Goal: Use online tool/utility: Use online tool/utility

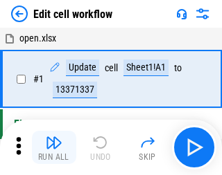
click at [51, 147] on img "button" at bounding box center [54, 142] width 17 height 17
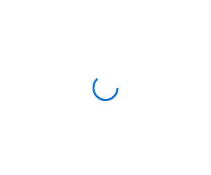
scroll to position [5, 0]
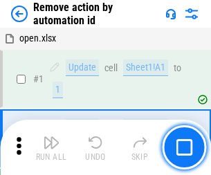
scroll to position [51, 0]
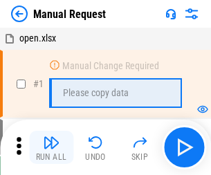
click at [51, 147] on img "button" at bounding box center [51, 142] width 17 height 17
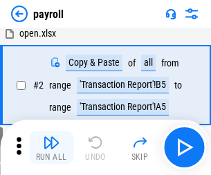
click at [51, 147] on img "button" at bounding box center [51, 142] width 17 height 17
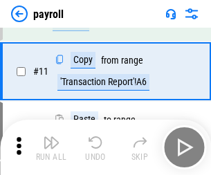
scroll to position [100, 0]
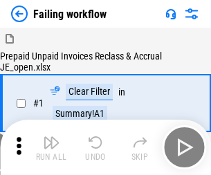
click at [51, 147] on img "button" at bounding box center [51, 142] width 17 height 17
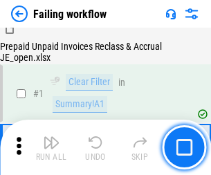
scroll to position [224, 0]
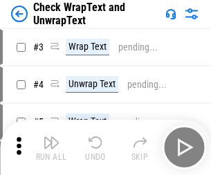
click at [51, 147] on img "button" at bounding box center [51, 142] width 17 height 17
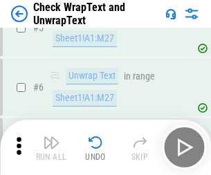
scroll to position [246, 0]
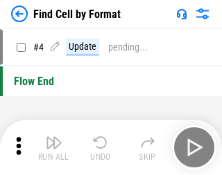
click at [51, 147] on img "button" at bounding box center [54, 142] width 17 height 17
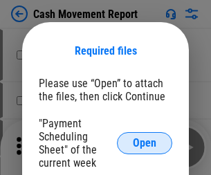
click at [145, 143] on span "Open" at bounding box center [145, 143] width 24 height 11
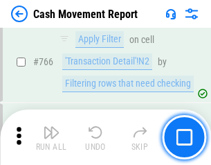
scroll to position [7557, 0]
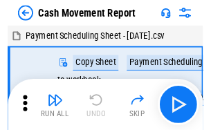
scroll to position [25, 0]
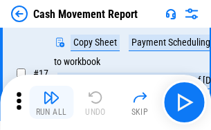
click at [51, 102] on img "button" at bounding box center [51, 97] width 17 height 17
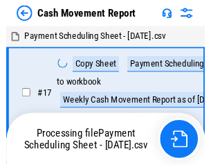
scroll to position [8, 0]
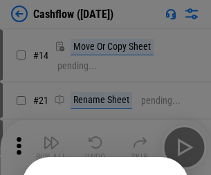
scroll to position [135, 0]
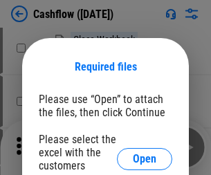
scroll to position [151, 0]
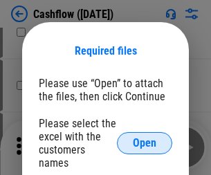
click at [145, 138] on span "Open" at bounding box center [145, 143] width 24 height 11
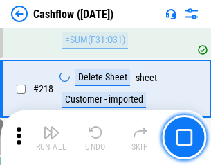
scroll to position [1488, 0]
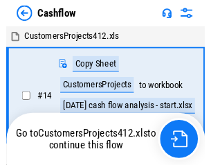
scroll to position [16, 0]
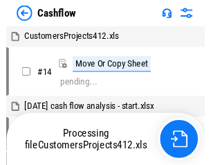
scroll to position [16, 0]
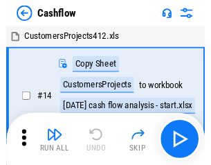
scroll to position [16, 0]
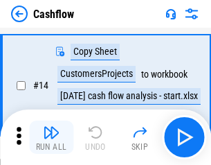
click at [51, 137] on img "button" at bounding box center [51, 132] width 17 height 17
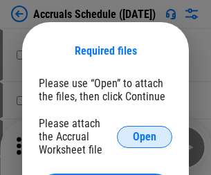
click at [145, 136] on span "Open" at bounding box center [145, 137] width 24 height 11
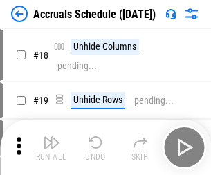
click at [51, 147] on img "button" at bounding box center [51, 142] width 17 height 17
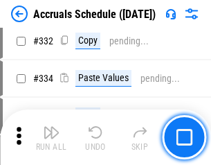
scroll to position [2629, 0]
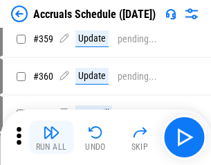
click at [51, 137] on img "button" at bounding box center [51, 132] width 17 height 17
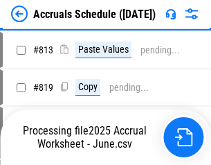
scroll to position [5930, 0]
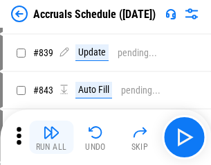
click at [51, 137] on img "button" at bounding box center [51, 132] width 17 height 17
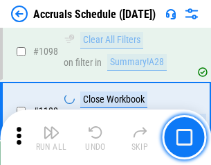
scroll to position [8422, 0]
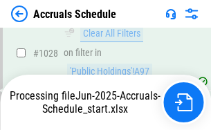
scroll to position [7996, 0]
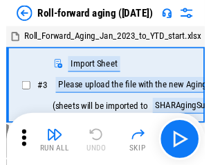
scroll to position [2, 0]
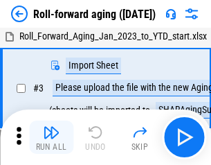
click at [51, 137] on img "button" at bounding box center [51, 132] width 17 height 17
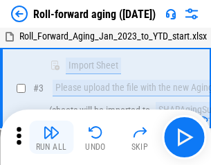
click at [51, 137] on img "button" at bounding box center [51, 132] width 17 height 17
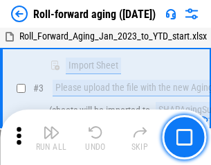
scroll to position [89, 0]
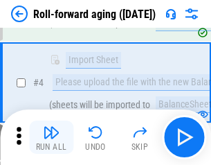
click at [51, 137] on img "button" at bounding box center [51, 132] width 17 height 17
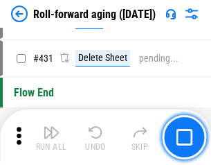
scroll to position [4802, 0]
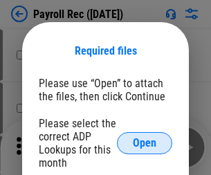
click at [145, 143] on span "Open" at bounding box center [145, 143] width 24 height 11
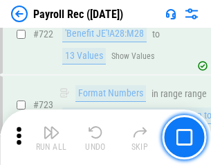
scroll to position [7931, 0]
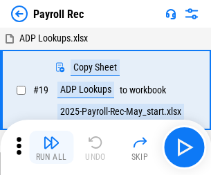
click at [51, 147] on img "button" at bounding box center [51, 142] width 17 height 17
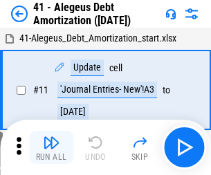
click at [51, 147] on img "button" at bounding box center [51, 142] width 17 height 17
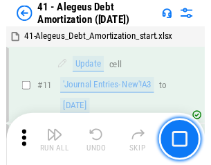
scroll to position [171, 0]
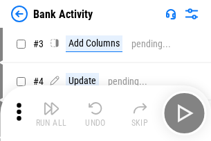
click at [51, 113] on img "button" at bounding box center [51, 108] width 17 height 17
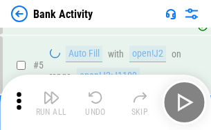
scroll to position [73, 0]
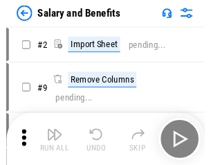
scroll to position [19, 0]
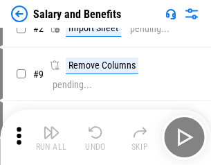
click at [51, 137] on img "button" at bounding box center [51, 132] width 17 height 17
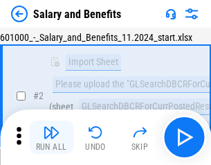
click at [51, 137] on img "button" at bounding box center [51, 132] width 17 height 17
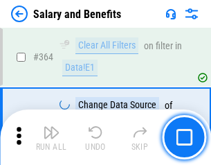
scroll to position [6521, 0]
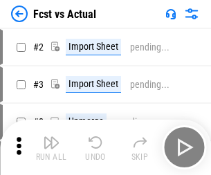
click at [51, 137] on img "button" at bounding box center [51, 142] width 17 height 17
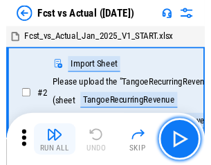
scroll to position [18, 0]
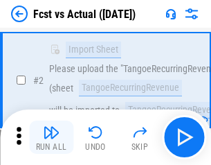
click at [51, 137] on img "button" at bounding box center [51, 132] width 17 height 17
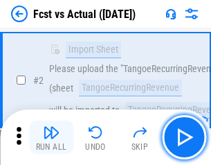
scroll to position [129, 0]
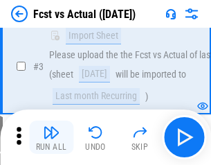
click at [51, 137] on img "button" at bounding box center [51, 132] width 17 height 17
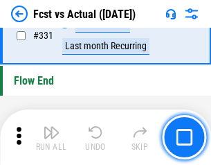
scroll to position [6628, 0]
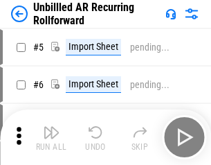
scroll to position [30, 0]
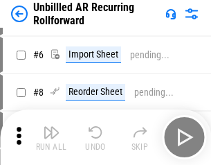
click at [51, 137] on img "button" at bounding box center [51, 132] width 17 height 17
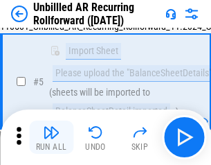
click at [51, 137] on img "button" at bounding box center [51, 132] width 17 height 17
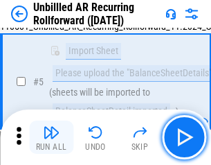
scroll to position [130, 0]
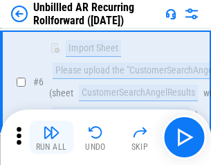
click at [51, 137] on img "button" at bounding box center [51, 132] width 17 height 17
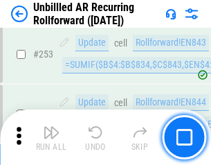
scroll to position [4703, 0]
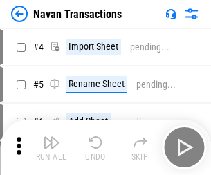
click at [51, 137] on img "button" at bounding box center [51, 142] width 17 height 17
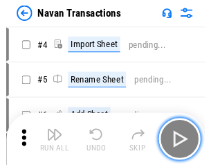
scroll to position [22, 0]
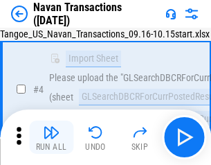
click at [51, 137] on img "button" at bounding box center [51, 132] width 17 height 17
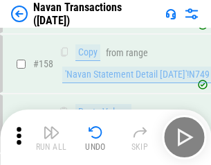
scroll to position [4489, 0]
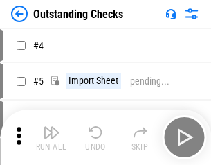
click at [51, 137] on img "button" at bounding box center [51, 132] width 17 height 17
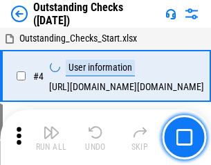
scroll to position [58, 0]
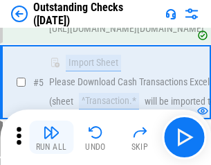
click at [51, 137] on img "button" at bounding box center [51, 132] width 17 height 17
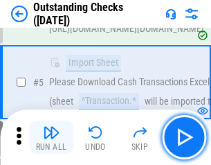
scroll to position [145, 0]
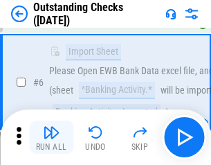
click at [51, 137] on img "button" at bounding box center [51, 132] width 17 height 17
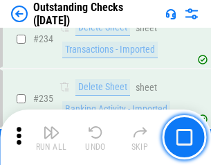
scroll to position [4205, 0]
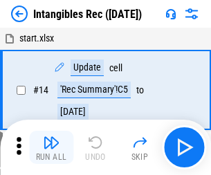
click at [51, 147] on img "button" at bounding box center [51, 142] width 17 height 17
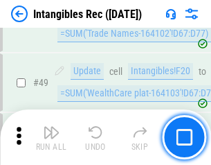
scroll to position [539, 0]
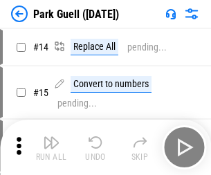
click at [51, 137] on img "button" at bounding box center [51, 142] width 17 height 17
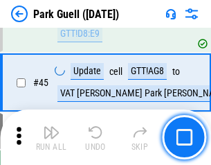
scroll to position [1732, 0]
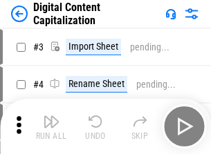
click at [51, 116] on img "button" at bounding box center [51, 122] width 17 height 17
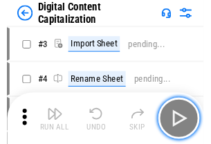
scroll to position [40, 0]
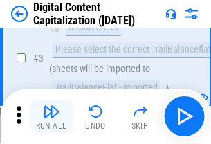
click at [51, 116] on img "button" at bounding box center [51, 111] width 17 height 17
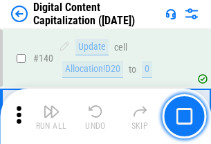
scroll to position [1469, 0]
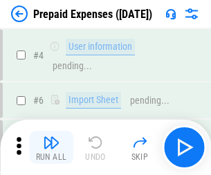
click at [51, 137] on img "button" at bounding box center [51, 142] width 17 height 17
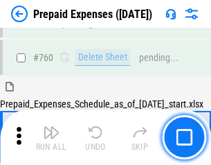
scroll to position [3838, 0]
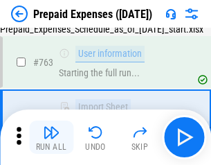
click at [51, 137] on img "button" at bounding box center [51, 132] width 17 height 17
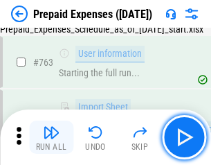
scroll to position [3920, 0]
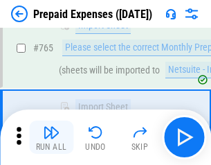
click at [51, 137] on img "button" at bounding box center [51, 132] width 17 height 17
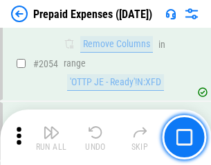
scroll to position [14474, 0]
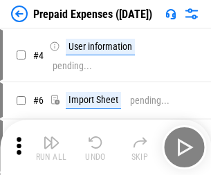
click at [51, 147] on img "button" at bounding box center [51, 142] width 17 height 17
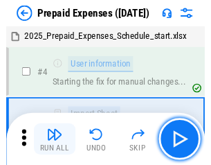
scroll to position [61, 0]
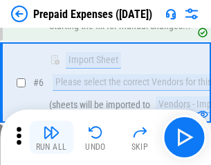
click at [51, 137] on img "button" at bounding box center [51, 132] width 17 height 17
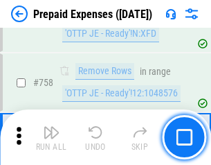
scroll to position [4934, 0]
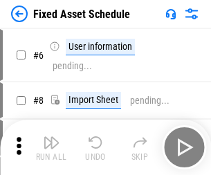
click at [51, 147] on img "button" at bounding box center [51, 142] width 17 height 17
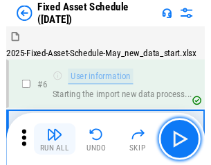
scroll to position [75, 0]
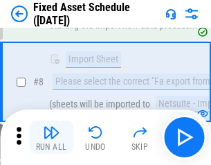
click at [51, 137] on img "button" at bounding box center [51, 132] width 17 height 17
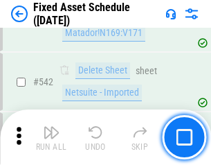
scroll to position [4937, 0]
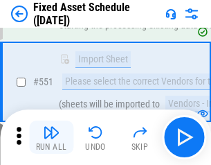
click at [51, 137] on img "button" at bounding box center [51, 132] width 17 height 17
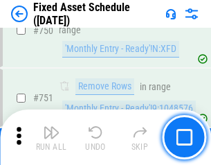
scroll to position [6751, 0]
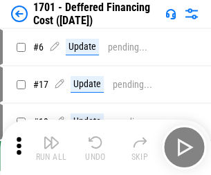
click at [51, 147] on img "button" at bounding box center [51, 142] width 17 height 17
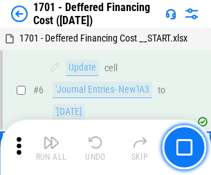
scroll to position [166, 0]
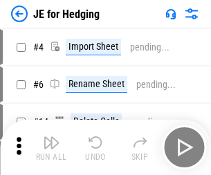
click at [51, 137] on img "button" at bounding box center [51, 142] width 17 height 17
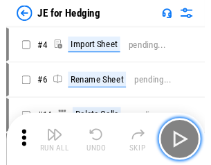
scroll to position [2, 0]
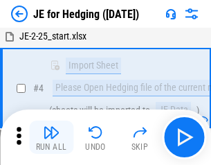
click at [51, 137] on img "button" at bounding box center [51, 132] width 17 height 17
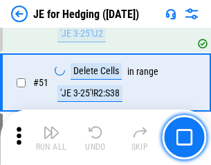
scroll to position [897, 0]
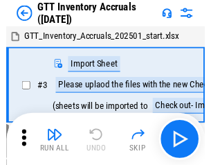
scroll to position [2, 0]
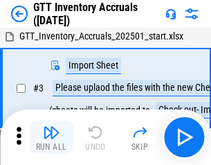
click at [51, 137] on img "button" at bounding box center [51, 132] width 17 height 17
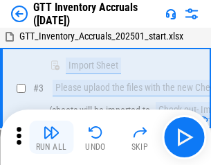
click at [51, 137] on img "button" at bounding box center [51, 132] width 17 height 17
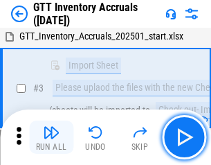
scroll to position [89, 0]
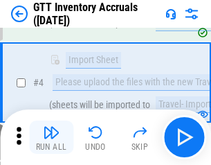
click at [51, 137] on img "button" at bounding box center [51, 132] width 17 height 17
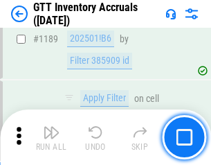
scroll to position [11307, 0]
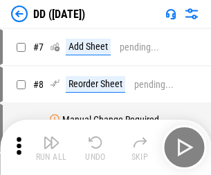
click at [51, 147] on img "button" at bounding box center [51, 142] width 17 height 17
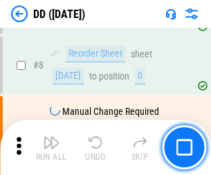
scroll to position [134, 0]
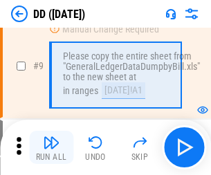
click at [51, 147] on img "button" at bounding box center [51, 142] width 17 height 17
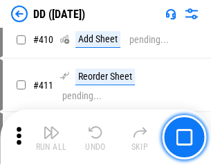
scroll to position [6195, 0]
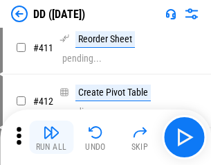
click at [51, 137] on img "button" at bounding box center [51, 132] width 17 height 17
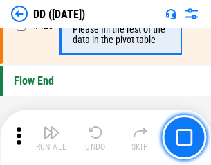
scroll to position [6628, 0]
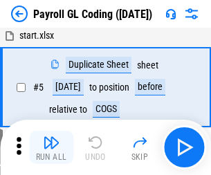
click at [51, 147] on img "button" at bounding box center [51, 142] width 17 height 17
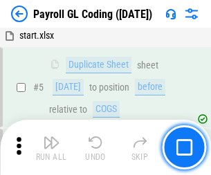
scroll to position [166, 0]
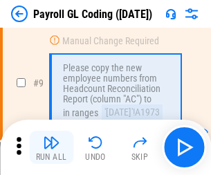
click at [51, 147] on img "button" at bounding box center [51, 142] width 17 height 17
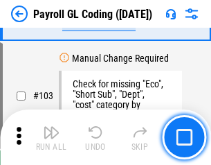
scroll to position [3249, 0]
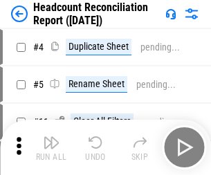
click at [51, 147] on img "button" at bounding box center [51, 142] width 17 height 17
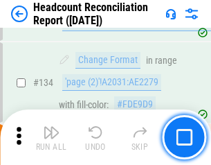
scroll to position [1664, 0]
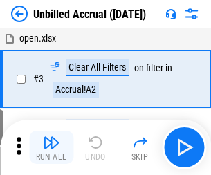
click at [51, 147] on img "button" at bounding box center [51, 142] width 17 height 17
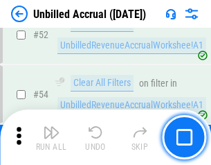
scroll to position [1446, 0]
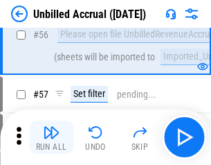
click at [51, 137] on img "button" at bounding box center [51, 132] width 17 height 17
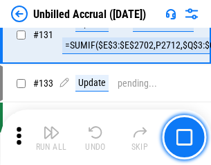
scroll to position [4125, 0]
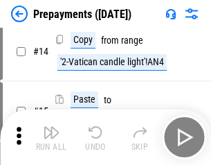
scroll to position [87, 0]
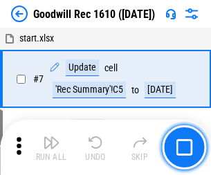
scroll to position [237, 0]
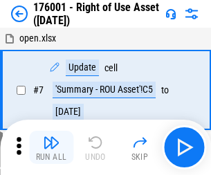
click at [51, 147] on img "button" at bounding box center [51, 142] width 17 height 17
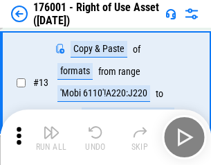
scroll to position [89, 0]
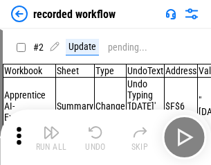
click at [51, 137] on img "button" at bounding box center [51, 132] width 17 height 17
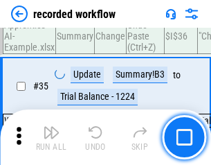
scroll to position [4328, 0]
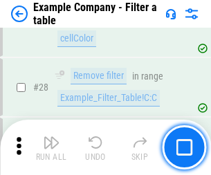
scroll to position [1267, 0]
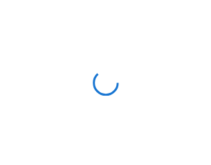
scroll to position [21, 0]
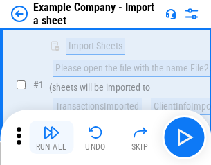
click at [51, 137] on img "button" at bounding box center [51, 132] width 17 height 17
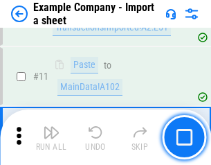
scroll to position [306, 0]
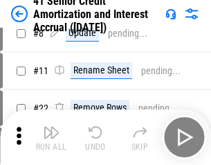
click at [51, 137] on img "button" at bounding box center [51, 132] width 17 height 17
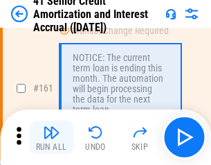
click at [51, 137] on img "button" at bounding box center [51, 132] width 17 height 17
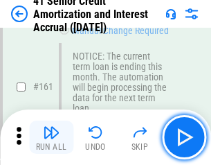
scroll to position [1481, 0]
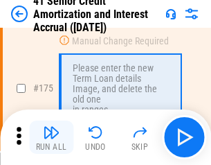
click at [51, 137] on img "button" at bounding box center [51, 132] width 17 height 17
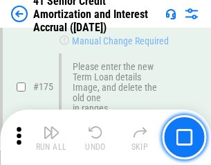
scroll to position [1622, 0]
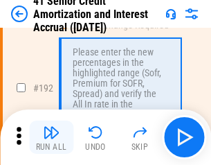
click at [51, 137] on img "button" at bounding box center [51, 132] width 17 height 17
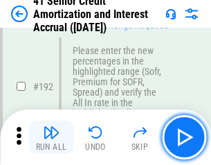
scroll to position [1767, 0]
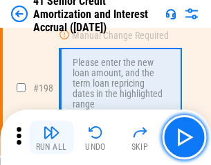
click at [51, 137] on img "button" at bounding box center [51, 132] width 17 height 17
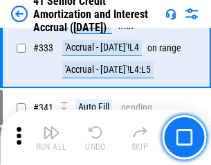
scroll to position [3537, 0]
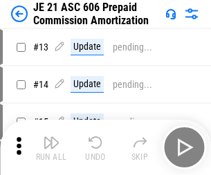
click at [51, 137] on img "button" at bounding box center [51, 142] width 17 height 17
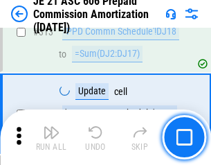
scroll to position [2585, 0]
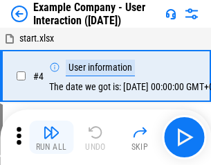
click at [51, 137] on img "button" at bounding box center [51, 132] width 17 height 17
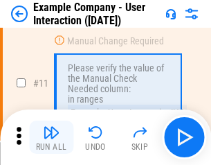
click at [51, 137] on img "button" at bounding box center [51, 132] width 17 height 17
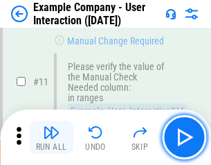
scroll to position [300, 0]
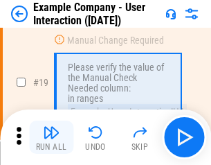
click at [51, 137] on img "button" at bounding box center [51, 132] width 17 height 17
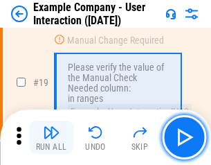
click at [51, 137] on img "button" at bounding box center [51, 132] width 17 height 17
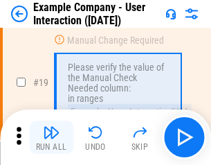
click at [51, 137] on img "button" at bounding box center [51, 132] width 17 height 17
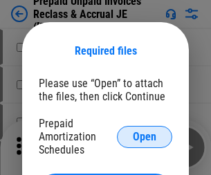
click at [145, 136] on span "Open" at bounding box center [145, 137] width 24 height 11
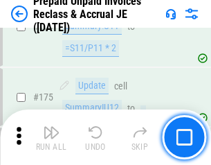
scroll to position [1869, 0]
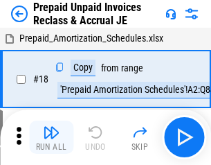
click at [51, 137] on img "button" at bounding box center [51, 132] width 17 height 17
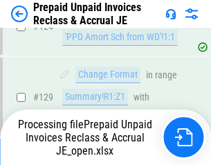
scroll to position [1004, 0]
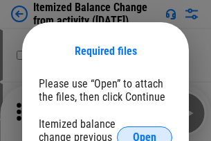
click at [145, 132] on span "Open" at bounding box center [145, 137] width 24 height 11
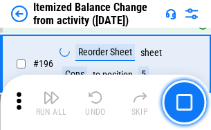
scroll to position [2665, 0]
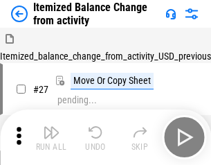
scroll to position [21, 0]
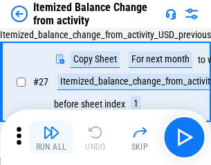
click at [51, 137] on img "button" at bounding box center [51, 132] width 17 height 17
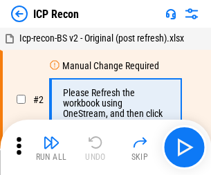
scroll to position [6, 0]
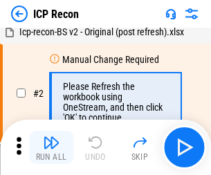
click at [51, 147] on img "button" at bounding box center [51, 142] width 17 height 17
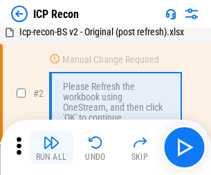
click at [51, 147] on img "button" at bounding box center [51, 142] width 17 height 17
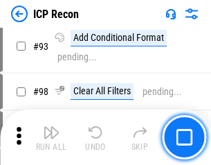
scroll to position [1457, 0]
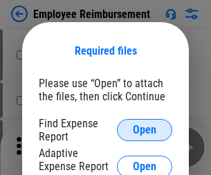
click at [145, 130] on span "Open" at bounding box center [145, 130] width 24 height 11
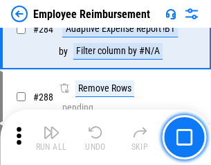
scroll to position [3764, 0]
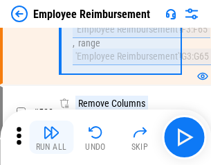
click at [51, 137] on img "button" at bounding box center [51, 132] width 17 height 17
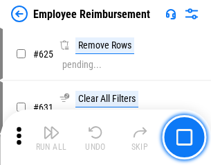
scroll to position [8291, 0]
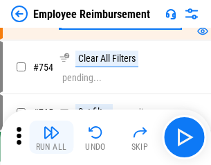
click at [51, 137] on img "button" at bounding box center [51, 132] width 17 height 17
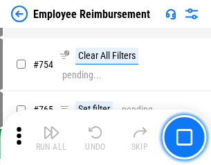
scroll to position [9715, 0]
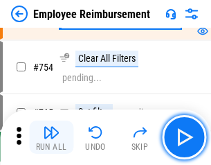
click at [51, 137] on img "button" at bounding box center [51, 132] width 17 height 17
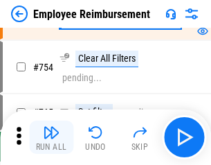
click at [51, 137] on img "button" at bounding box center [51, 132] width 17 height 17
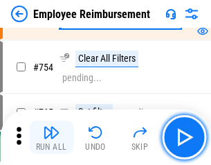
click at [51, 137] on img "button" at bounding box center [51, 132] width 17 height 17
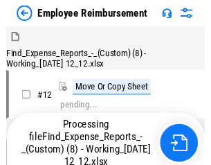
scroll to position [47, 0]
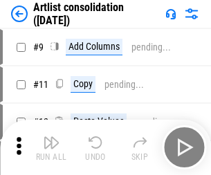
click at [51, 147] on img "button" at bounding box center [51, 142] width 17 height 17
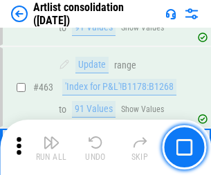
scroll to position [6063, 0]
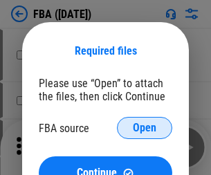
click at [145, 128] on span "Open" at bounding box center [145, 128] width 24 height 11
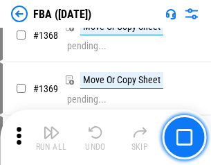
scroll to position [14871, 0]
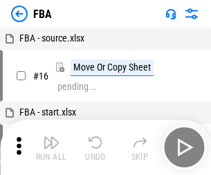
scroll to position [14, 0]
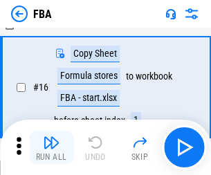
click at [51, 147] on img "button" at bounding box center [51, 142] width 17 height 17
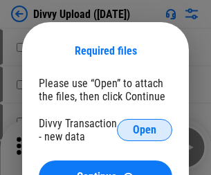
click at [145, 130] on span "Open" at bounding box center [145, 130] width 24 height 11
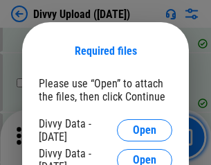
scroll to position [1434, 0]
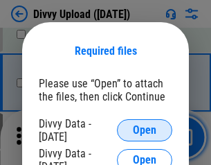
click at [145, 130] on span "Open" at bounding box center [145, 130] width 24 height 11
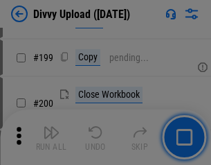
scroll to position [2013, 0]
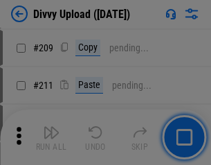
scroll to position [2352, 0]
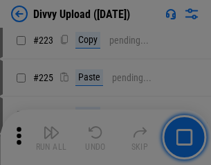
scroll to position [2763, 0]
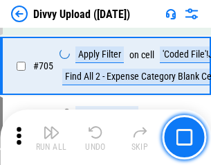
scroll to position [9473, 0]
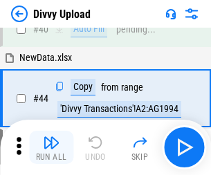
click at [51, 147] on img "button" at bounding box center [51, 142] width 17 height 17
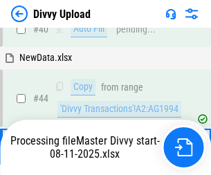
scroll to position [152, 0]
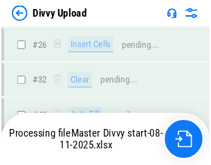
scroll to position [1434, 0]
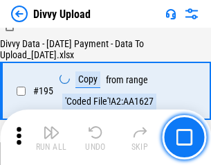
scroll to position [1935, 0]
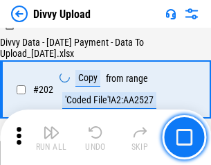
scroll to position [2241, 0]
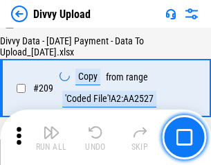
scroll to position [2546, 0]
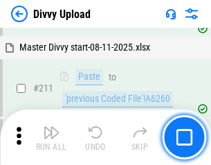
scroll to position [2771, 0]
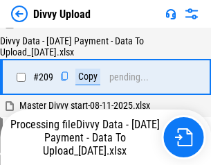
scroll to position [2546, 0]
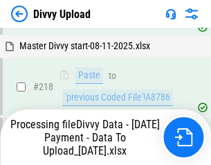
scroll to position [3076, 0]
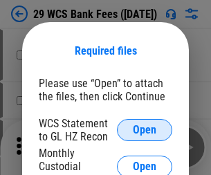
click at [145, 130] on span "Open" at bounding box center [145, 130] width 24 height 11
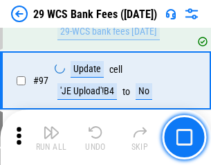
scroll to position [1349, 0]
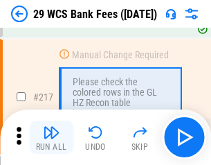
click at [51, 137] on img "button" at bounding box center [51, 132] width 17 height 17
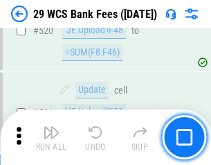
scroll to position [7146, 0]
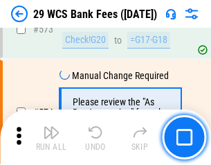
click at [51, 137] on img "button" at bounding box center [51, 132] width 17 height 17
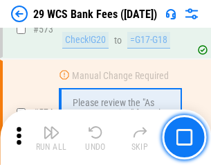
scroll to position [7668, 0]
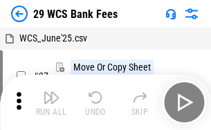
scroll to position [25, 0]
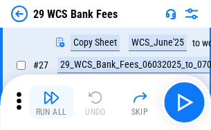
click at [51, 102] on img "button" at bounding box center [51, 97] width 17 height 17
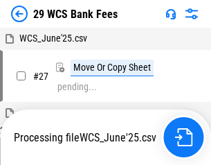
scroll to position [206, 0]
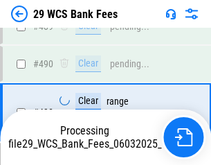
scroll to position [6576, 0]
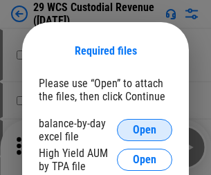
click at [145, 130] on span "Open" at bounding box center [145, 130] width 24 height 11
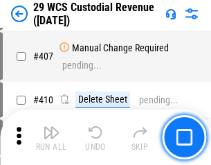
scroll to position [6414, 0]
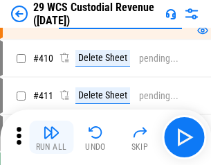
click at [51, 137] on img "button" at bounding box center [51, 132] width 17 height 17
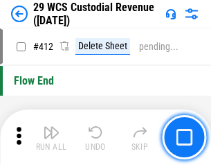
scroll to position [6613, 0]
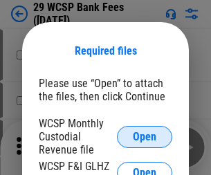
click at [145, 136] on span "Open" at bounding box center [145, 137] width 24 height 11
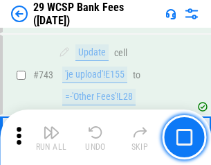
scroll to position [6978, 0]
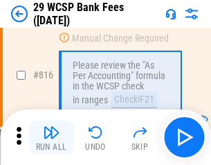
click at [51, 137] on img "button" at bounding box center [51, 132] width 17 height 17
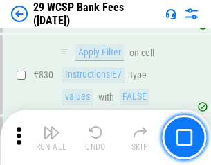
scroll to position [8786, 0]
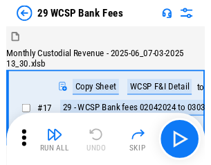
scroll to position [33, 0]
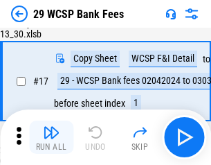
click at [51, 137] on img "button" at bounding box center [51, 132] width 17 height 17
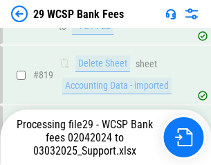
scroll to position [8514, 0]
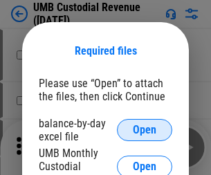
click at [145, 130] on span "Open" at bounding box center [145, 130] width 24 height 11
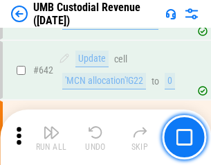
scroll to position [7172, 0]
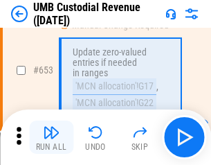
click at [51, 137] on img "button" at bounding box center [51, 132] width 17 height 17
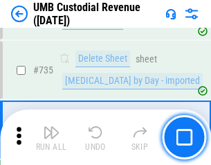
scroll to position [8467, 0]
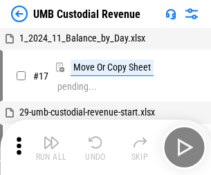
scroll to position [10, 0]
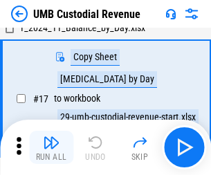
click at [51, 147] on img "button" at bounding box center [51, 142] width 17 height 17
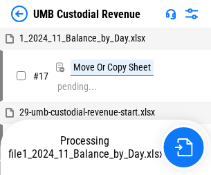
scroll to position [10, 0]
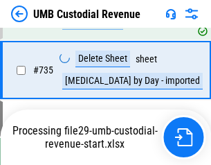
scroll to position [8435, 0]
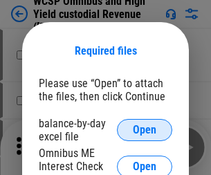
click at [145, 130] on span "Open" at bounding box center [145, 130] width 24 height 11
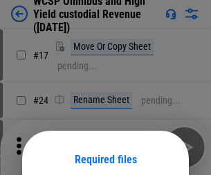
scroll to position [109, 0]
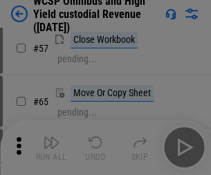
scroll to position [604, 0]
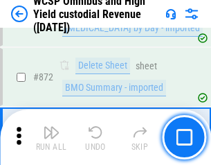
scroll to position [11719, 0]
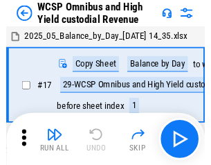
scroll to position [8, 0]
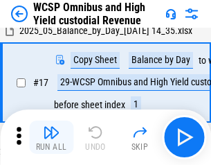
click at [51, 137] on img "button" at bounding box center [51, 132] width 17 height 17
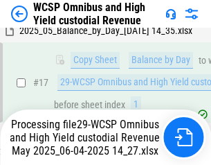
scroll to position [288, 0]
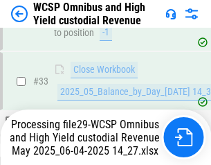
scroll to position [685, 0]
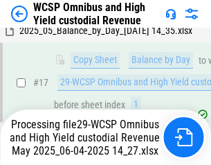
scroll to position [288, 0]
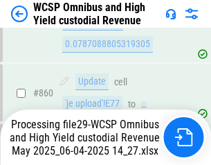
scroll to position [11687, 0]
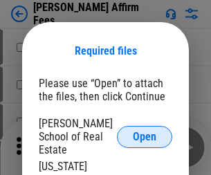
click at [145, 132] on span "Open" at bounding box center [145, 137] width 24 height 11
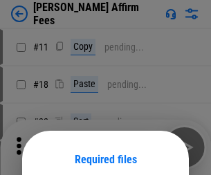
scroll to position [109, 0]
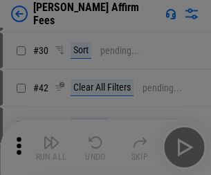
scroll to position [282, 0]
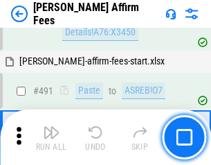
scroll to position [3765, 0]
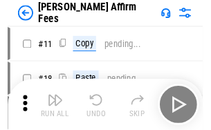
scroll to position [14, 0]
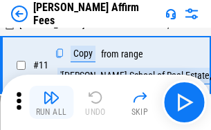
click at [51, 102] on img "button" at bounding box center [51, 97] width 17 height 17
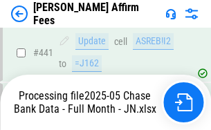
scroll to position [3632, 0]
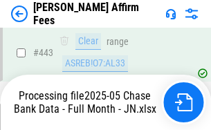
scroll to position [3632, 0]
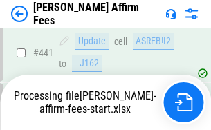
scroll to position [3632, 0]
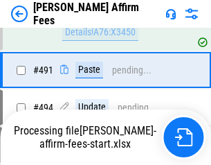
scroll to position [3765, 0]
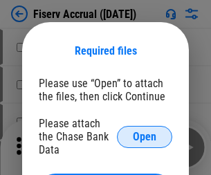
click at [145, 132] on span "Open" at bounding box center [145, 137] width 24 height 11
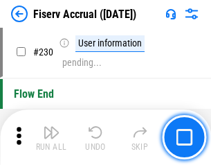
scroll to position [4388, 0]
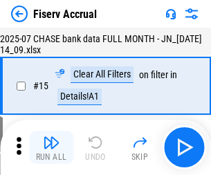
click at [51, 147] on img "button" at bounding box center [51, 142] width 17 height 17
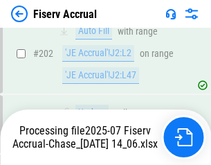
scroll to position [3820, 0]
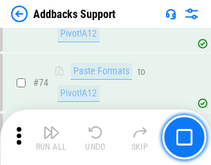
scroll to position [1008, 0]
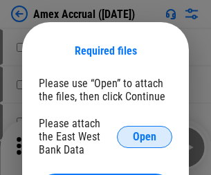
click at [145, 136] on span "Open" at bounding box center [145, 137] width 24 height 11
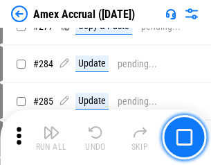
scroll to position [3605, 0]
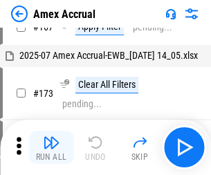
click at [51, 147] on img "button" at bounding box center [51, 142] width 17 height 17
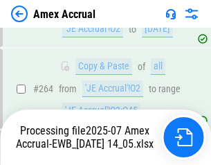
scroll to position [3955, 0]
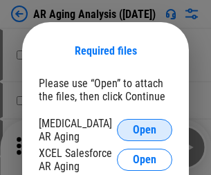
click at [145, 128] on span "Open" at bounding box center [145, 130] width 24 height 11
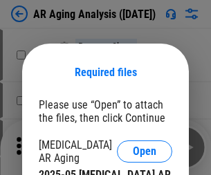
scroll to position [21, 0]
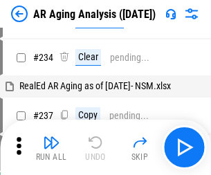
scroll to position [14, 0]
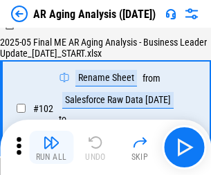
click at [51, 147] on img "button" at bounding box center [51, 142] width 17 height 17
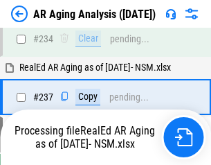
scroll to position [2146, 0]
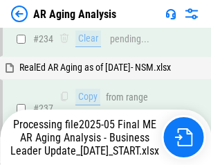
scroll to position [2188, 0]
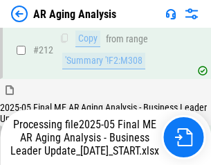
scroll to position [2130, 0]
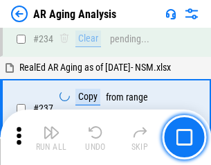
scroll to position [2130, 0]
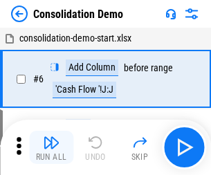
click at [51, 147] on img "button" at bounding box center [51, 142] width 17 height 17
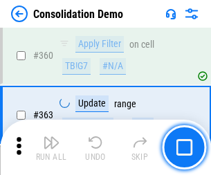
scroll to position [4641, 0]
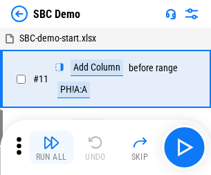
click at [51, 147] on img "button" at bounding box center [51, 142] width 17 height 17
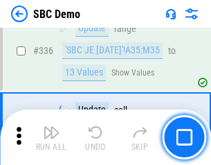
scroll to position [3643, 0]
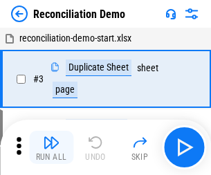
click at [51, 147] on img "button" at bounding box center [51, 142] width 17 height 17
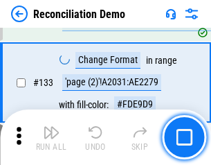
scroll to position [1644, 0]
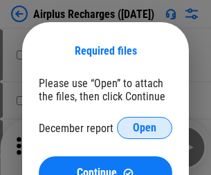
click at [145, 128] on span "Open" at bounding box center [145, 128] width 24 height 11
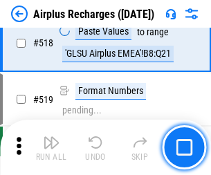
scroll to position [5959, 0]
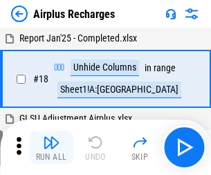
click at [51, 147] on img "button" at bounding box center [51, 142] width 17 height 17
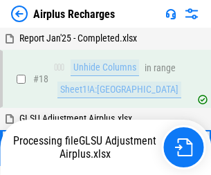
scroll to position [61, 0]
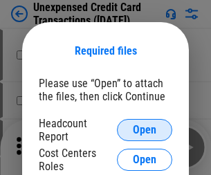
click at [145, 130] on span "Open" at bounding box center [145, 130] width 24 height 11
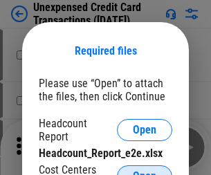
click at [145, 171] on span "Open" at bounding box center [145, 176] width 24 height 11
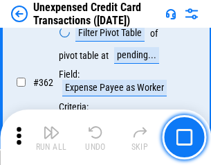
scroll to position [3561, 0]
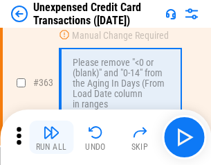
click at [51, 137] on img "button" at bounding box center [51, 132] width 17 height 17
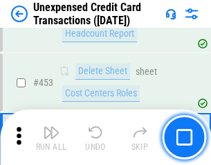
scroll to position [4723, 0]
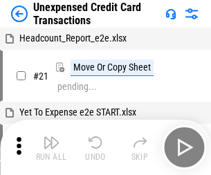
scroll to position [21, 0]
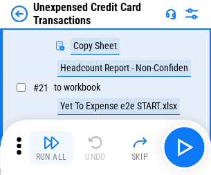
click at [51, 147] on img "button" at bounding box center [51, 142] width 17 height 17
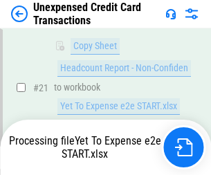
scroll to position [225, 0]
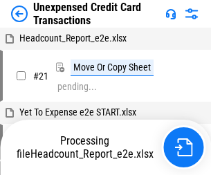
scroll to position [21, 0]
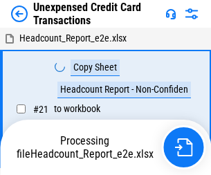
scroll to position [21, 0]
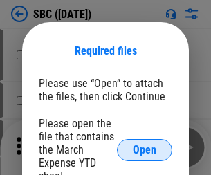
click at [145, 150] on span "Open" at bounding box center [145, 150] width 24 height 11
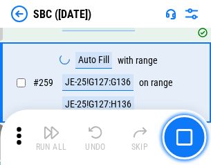
scroll to position [2706, 0]
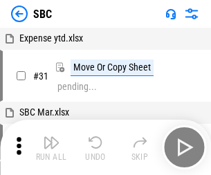
scroll to position [14, 0]
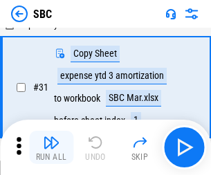
click at [51, 147] on img "button" at bounding box center [51, 142] width 17 height 17
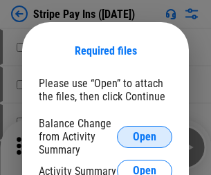
click at [145, 136] on span "Open" at bounding box center [145, 137] width 24 height 11
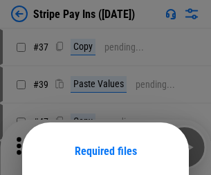
scroll to position [100, 0]
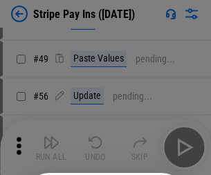
scroll to position [251, 0]
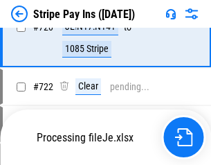
scroll to position [7292, 0]
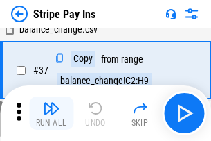
click at [51, 113] on img "button" at bounding box center [51, 108] width 17 height 17
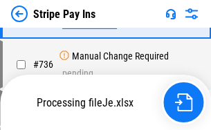
scroll to position [7261, 0]
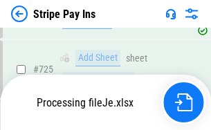
scroll to position [7261, 0]
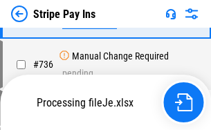
scroll to position [7261, 0]
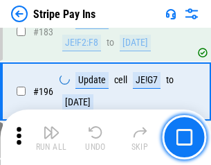
scroll to position [1874, 0]
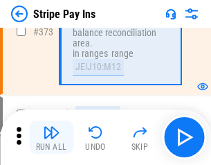
click at [51, 137] on img "button" at bounding box center [51, 132] width 17 height 17
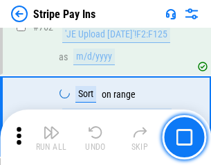
scroll to position [7244, 0]
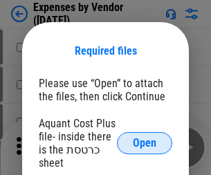
click at [145, 143] on span "Open" at bounding box center [145, 143] width 24 height 11
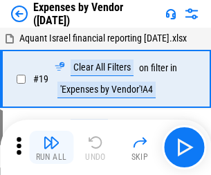
click at [51, 147] on img "button" at bounding box center [51, 142] width 17 height 17
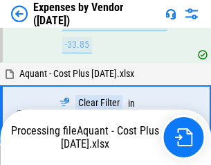
scroll to position [1365, 0]
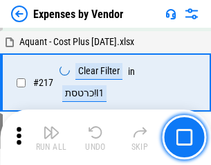
scroll to position [1422, 0]
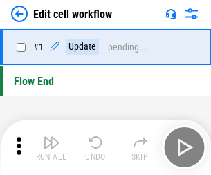
click at [51, 147] on img "button" at bounding box center [51, 142] width 17 height 17
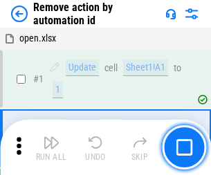
scroll to position [51, 0]
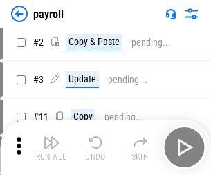
click at [51, 147] on img "button" at bounding box center [51, 142] width 17 height 17
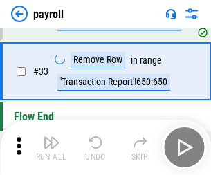
scroll to position [171, 0]
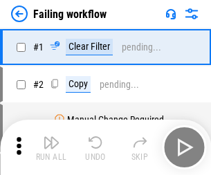
click at [51, 147] on img "button" at bounding box center [51, 142] width 17 height 17
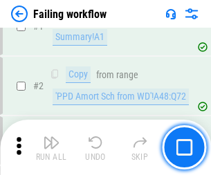
scroll to position [224, 0]
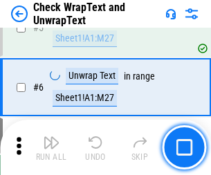
scroll to position [246, 0]
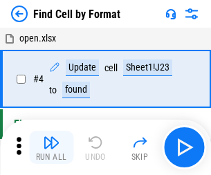
click at [51, 147] on img "button" at bounding box center [51, 142] width 17 height 17
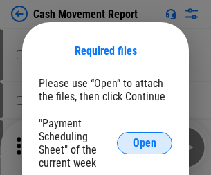
click at [145, 143] on span "Open" at bounding box center [145, 143] width 24 height 11
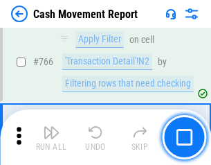
scroll to position [7557, 0]
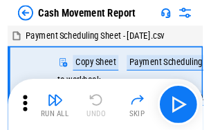
scroll to position [25, 0]
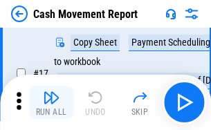
click at [51, 102] on img "button" at bounding box center [51, 97] width 17 height 17
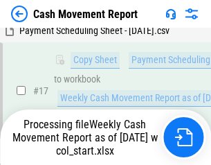
scroll to position [217, 0]
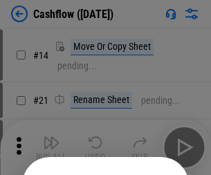
scroll to position [135, 0]
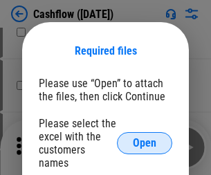
click at [145, 138] on span "Open" at bounding box center [145, 143] width 24 height 11
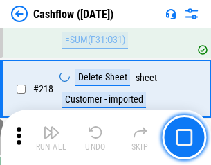
scroll to position [1488, 0]
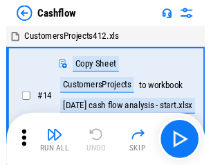
scroll to position [16, 0]
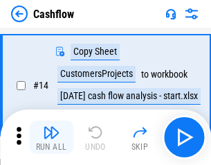
click at [51, 137] on img "button" at bounding box center [51, 132] width 17 height 17
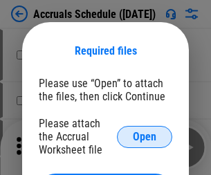
click at [145, 136] on span "Open" at bounding box center [145, 137] width 24 height 11
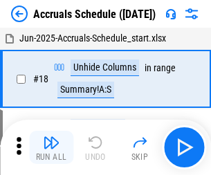
click at [51, 147] on img "button" at bounding box center [51, 142] width 17 height 17
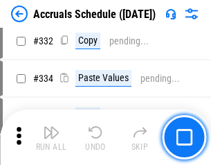
scroll to position [2629, 0]
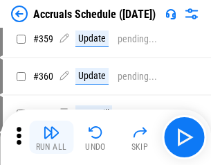
click at [51, 137] on img "button" at bounding box center [51, 132] width 17 height 17
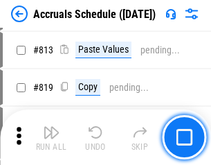
scroll to position [5930, 0]
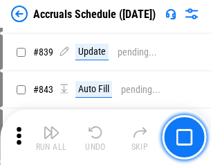
click at [51, 137] on img "button" at bounding box center [51, 132] width 17 height 17
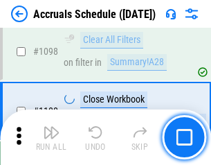
scroll to position [8422, 0]
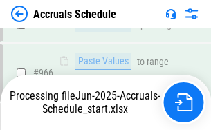
scroll to position [7595, 0]
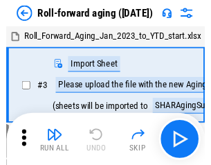
scroll to position [2, 0]
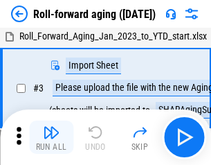
click at [51, 137] on img "button" at bounding box center [51, 132] width 17 height 17
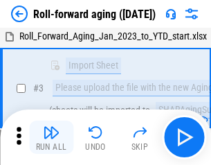
click at [51, 137] on img "button" at bounding box center [51, 132] width 17 height 17
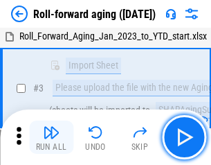
scroll to position [89, 0]
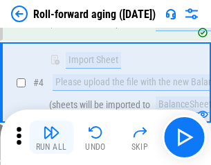
click at [51, 137] on img "button" at bounding box center [51, 132] width 17 height 17
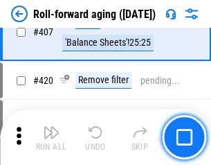
scroll to position [4802, 0]
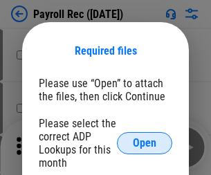
click at [145, 143] on span "Open" at bounding box center [145, 143] width 24 height 11
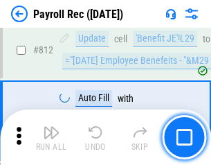
scroll to position [8797, 0]
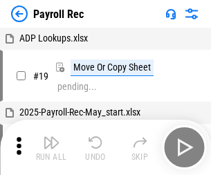
click at [51, 147] on img "button" at bounding box center [51, 142] width 17 height 17
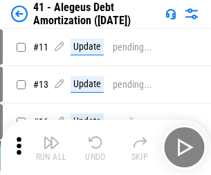
click at [51, 147] on img "button" at bounding box center [51, 142] width 17 height 17
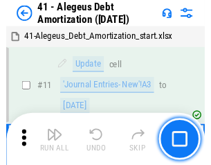
scroll to position [171, 0]
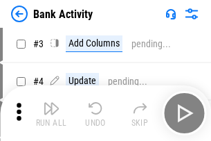
click at [51, 113] on img "button" at bounding box center [51, 108] width 17 height 17
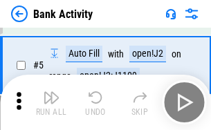
scroll to position [73, 0]
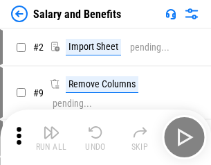
click at [51, 137] on img "button" at bounding box center [51, 132] width 17 height 17
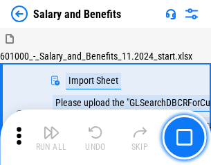
scroll to position [19, 0]
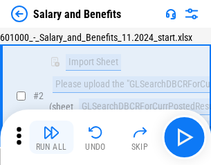
click at [51, 137] on img "button" at bounding box center [51, 132] width 17 height 17
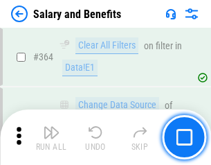
scroll to position [6521, 0]
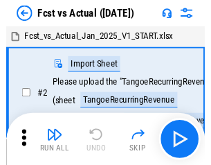
scroll to position [18, 0]
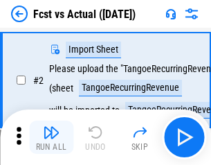
click at [51, 137] on img "button" at bounding box center [51, 132] width 17 height 17
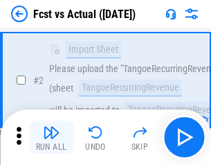
click at [51, 137] on img "button" at bounding box center [51, 132] width 17 height 17
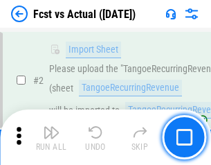
scroll to position [129, 0]
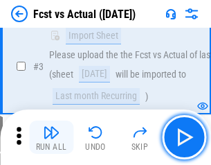
click at [51, 137] on img "button" at bounding box center [51, 132] width 17 height 17
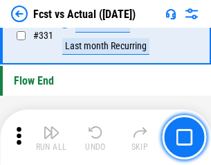
scroll to position [6628, 0]
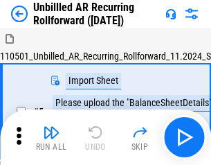
scroll to position [30, 0]
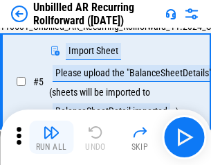
click at [51, 137] on img "button" at bounding box center [51, 132] width 17 height 17
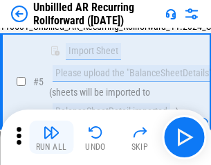
click at [51, 137] on img "button" at bounding box center [51, 132] width 17 height 17
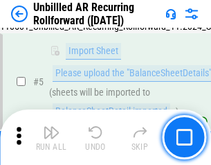
scroll to position [130, 0]
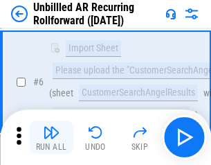
click at [51, 137] on img "button" at bounding box center [51, 132] width 17 height 17
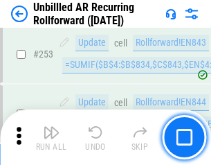
scroll to position [4703, 0]
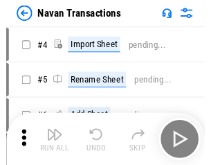
scroll to position [22, 0]
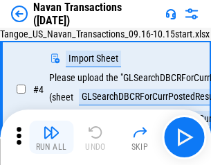
click at [51, 137] on img "button" at bounding box center [51, 132] width 17 height 17
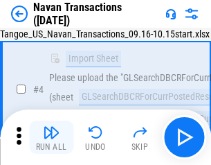
click at [51, 137] on img "button" at bounding box center [51, 132] width 17 height 17
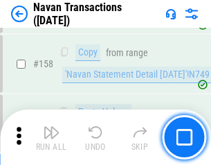
scroll to position [4489, 0]
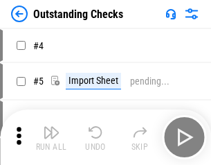
click at [51, 137] on img "button" at bounding box center [51, 132] width 17 height 17
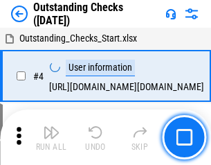
scroll to position [58, 0]
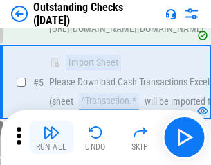
click at [51, 137] on img "button" at bounding box center [51, 132] width 17 height 17
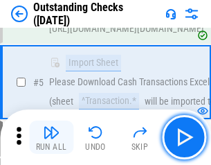
scroll to position [145, 0]
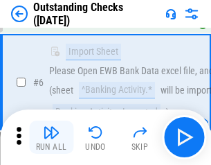
click at [51, 137] on img "button" at bounding box center [51, 132] width 17 height 17
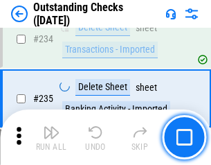
scroll to position [4205, 0]
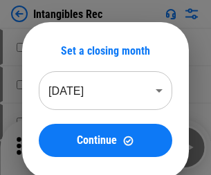
click at [51, 147] on img "button" at bounding box center [51, 142] width 17 height 17
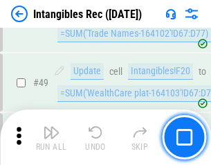
scroll to position [539, 0]
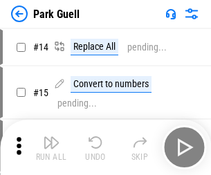
click at [51, 137] on img "button" at bounding box center [51, 142] width 17 height 17
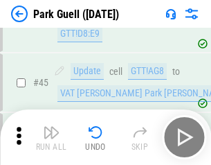
scroll to position [1732, 0]
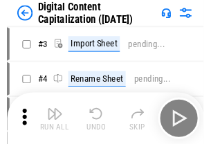
scroll to position [40, 0]
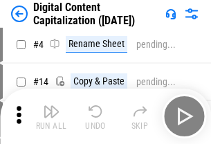
click at [51, 116] on img "button" at bounding box center [51, 111] width 17 height 17
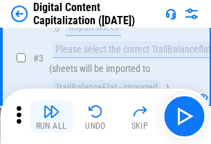
click at [51, 116] on img "button" at bounding box center [51, 111] width 17 height 17
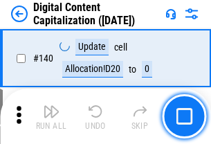
scroll to position [1469, 0]
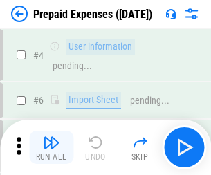
click at [51, 137] on img "button" at bounding box center [51, 142] width 17 height 17
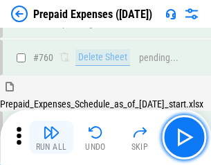
scroll to position [3838, 0]
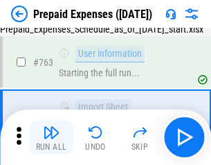
click at [51, 137] on img "button" at bounding box center [51, 132] width 17 height 17
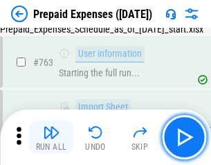
scroll to position [3920, 0]
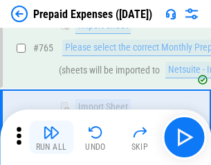
click at [51, 137] on img "button" at bounding box center [51, 132] width 17 height 17
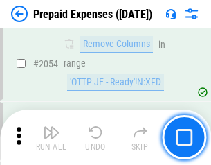
scroll to position [14474, 0]
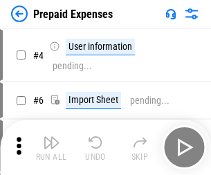
click at [51, 147] on img "button" at bounding box center [51, 142] width 17 height 17
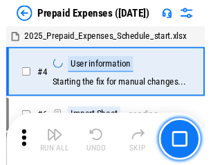
scroll to position [61, 0]
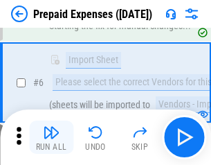
click at [51, 137] on img "button" at bounding box center [51, 132] width 17 height 17
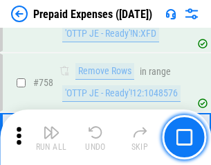
scroll to position [4934, 0]
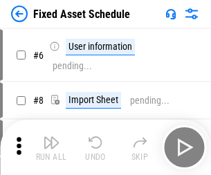
click at [51, 147] on img "button" at bounding box center [51, 142] width 17 height 17
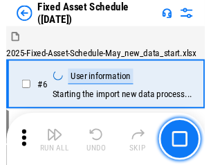
scroll to position [75, 0]
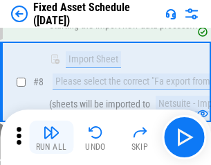
click at [51, 137] on img "button" at bounding box center [51, 132] width 17 height 17
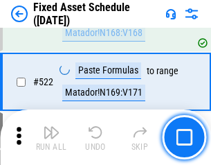
scroll to position [4813, 0]
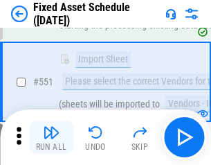
click at [51, 137] on img "button" at bounding box center [51, 132] width 17 height 17
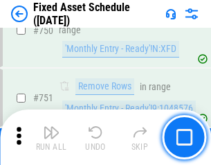
scroll to position [6751, 0]
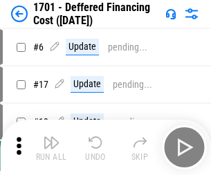
click at [51, 147] on img "button" at bounding box center [51, 142] width 17 height 17
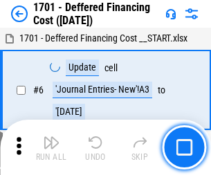
scroll to position [166, 0]
